Goal: Information Seeking & Learning: Find specific fact

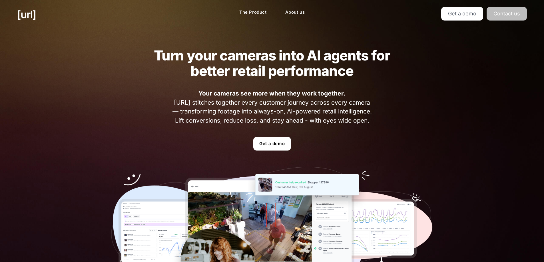
click at [521, 14] on link "Contact us" at bounding box center [506, 14] width 40 height 14
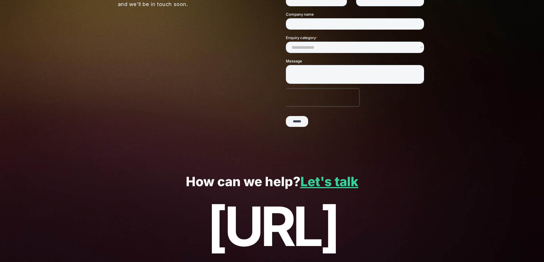
scroll to position [122, 0]
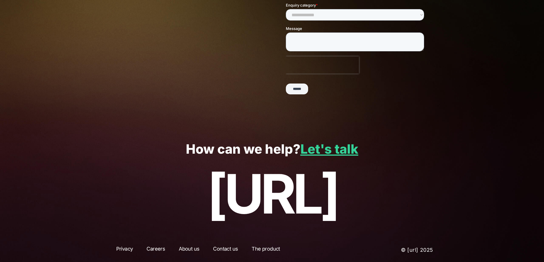
click at [226, 252] on link "Contact us" at bounding box center [225, 250] width 35 height 10
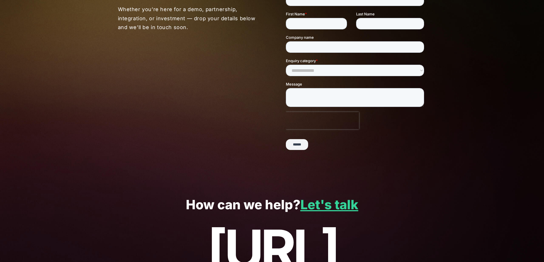
scroll to position [122, 0]
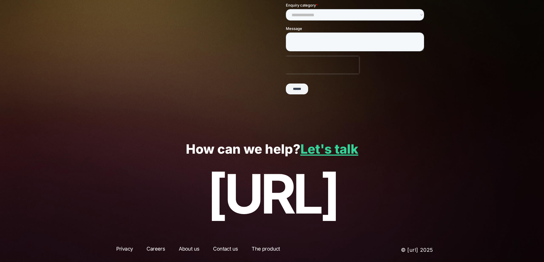
click at [194, 247] on link "About us" at bounding box center [189, 250] width 31 height 10
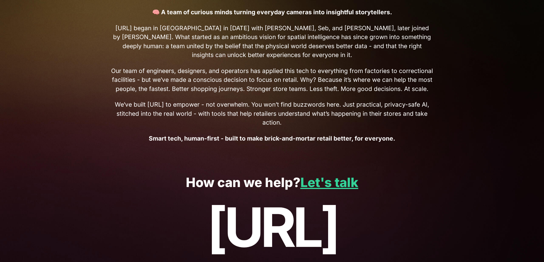
scroll to position [262, 0]
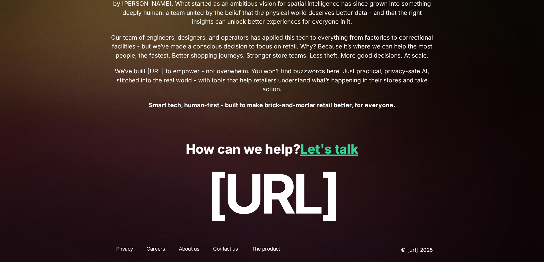
click at [126, 249] on link "Privacy" at bounding box center [124, 250] width 27 height 10
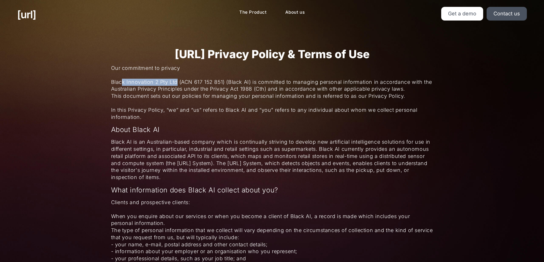
drag, startPoint x: 177, startPoint y: 81, endPoint x: 122, endPoint y: 83, distance: 55.1
click at [122, 83] on span "Black Innovation 2 Pty Ltd (ACN 617 152 851) (Black AI) is committed to managin…" at bounding box center [272, 89] width 322 height 21
drag, startPoint x: 118, startPoint y: 84, endPoint x: 172, endPoint y: 80, distance: 54.1
click at [172, 80] on span "Black Innovation 2 Pty Ltd (ACN 617 152 851) (Black AI) is committed to managin…" at bounding box center [272, 89] width 322 height 21
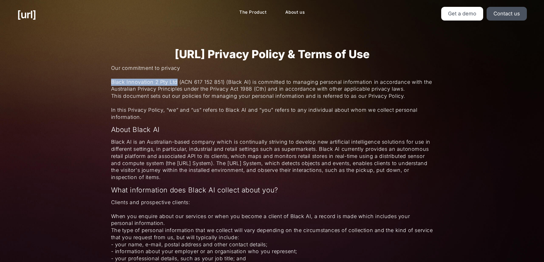
drag, startPoint x: 111, startPoint y: 83, endPoint x: 176, endPoint y: 81, distance: 65.4
click at [176, 81] on span "Black Innovation 2 Pty Ltd (ACN 617 152 851) (Black AI) is committed to managin…" at bounding box center [272, 89] width 322 height 21
copy span "Black Innovation 2 Pty Ltd"
